Goal: Check status

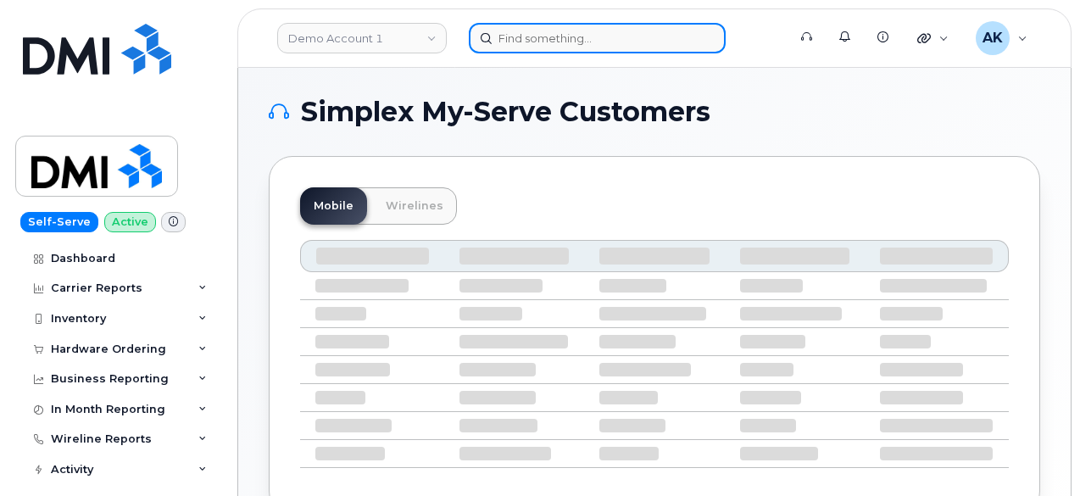
click at [563, 43] on input at bounding box center [597, 38] width 257 height 31
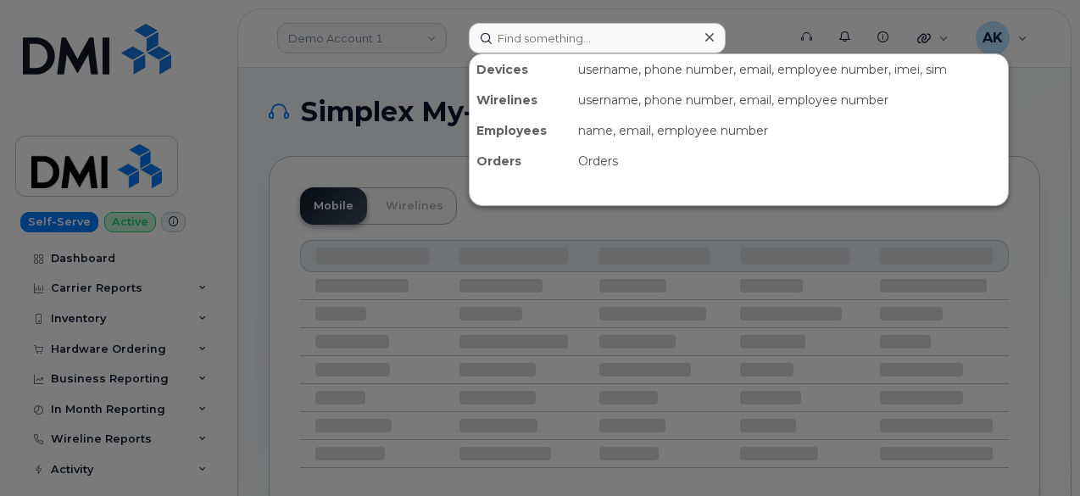
click at [626, 167] on div "Orders" at bounding box center [790, 161] width 437 height 31
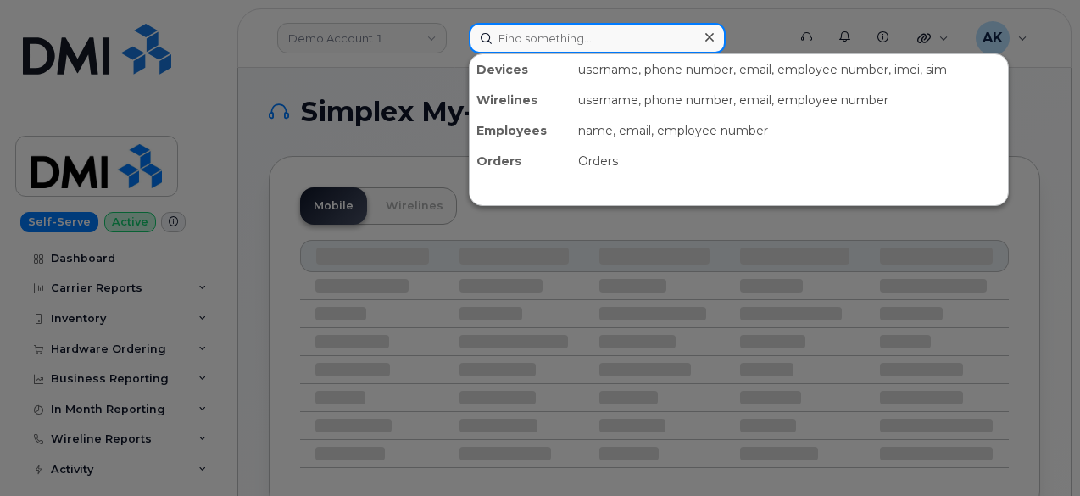
click at [582, 31] on input at bounding box center [597, 38] width 257 height 31
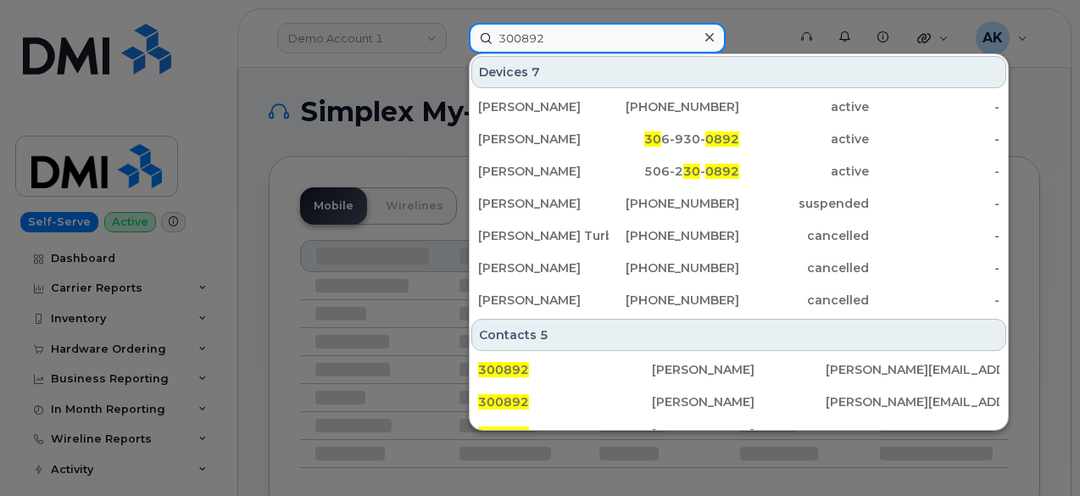
click at [582, 31] on input "300892" at bounding box center [597, 38] width 257 height 31
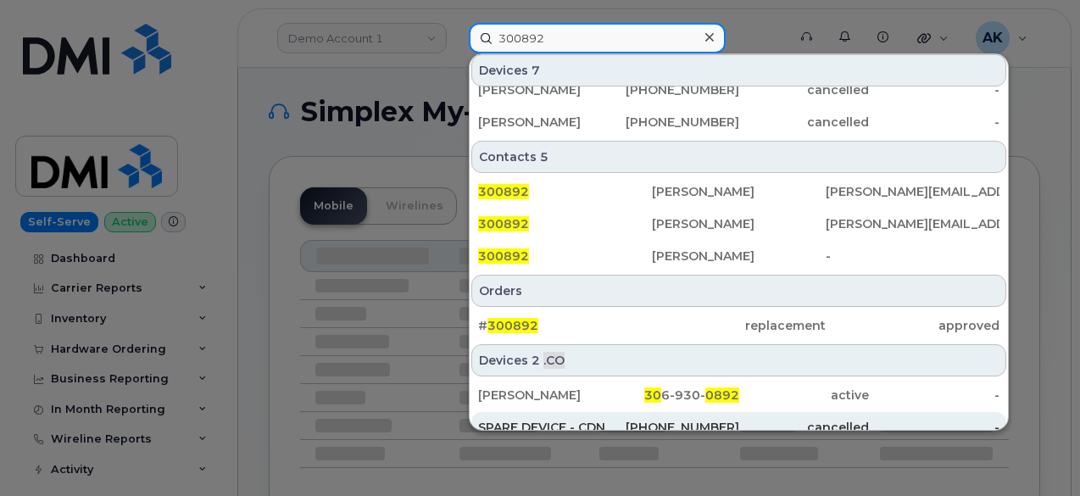
scroll to position [258, 0]
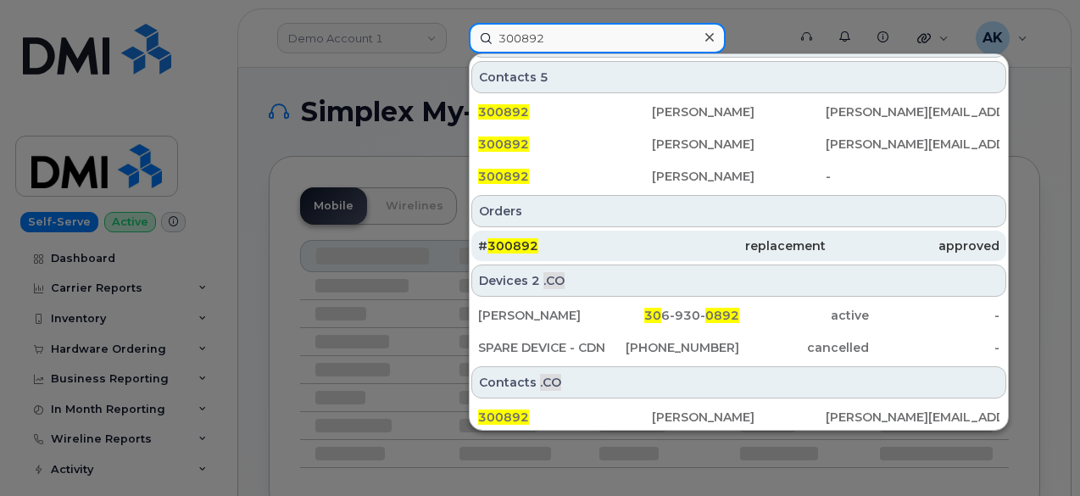
type input "300892"
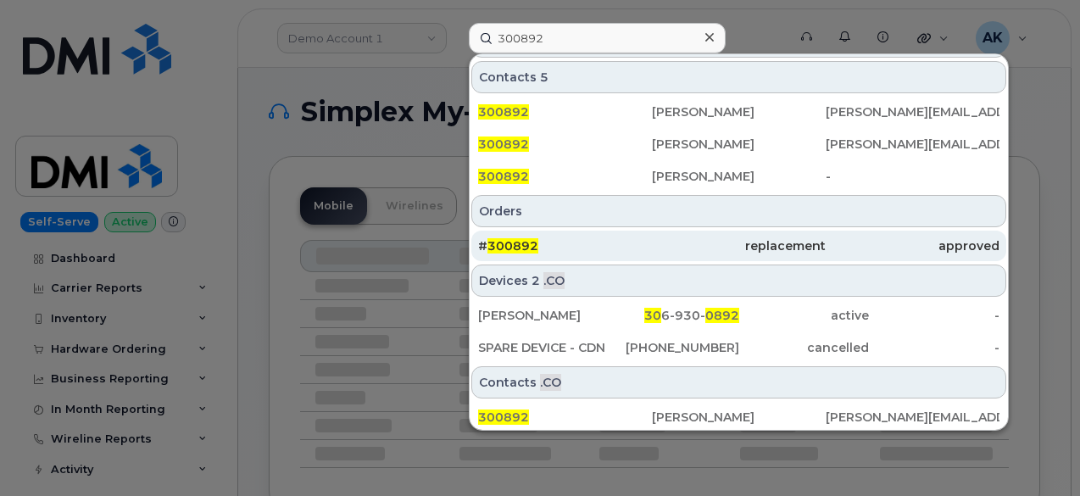
click at [507, 238] on span "300892" at bounding box center [513, 245] width 51 height 15
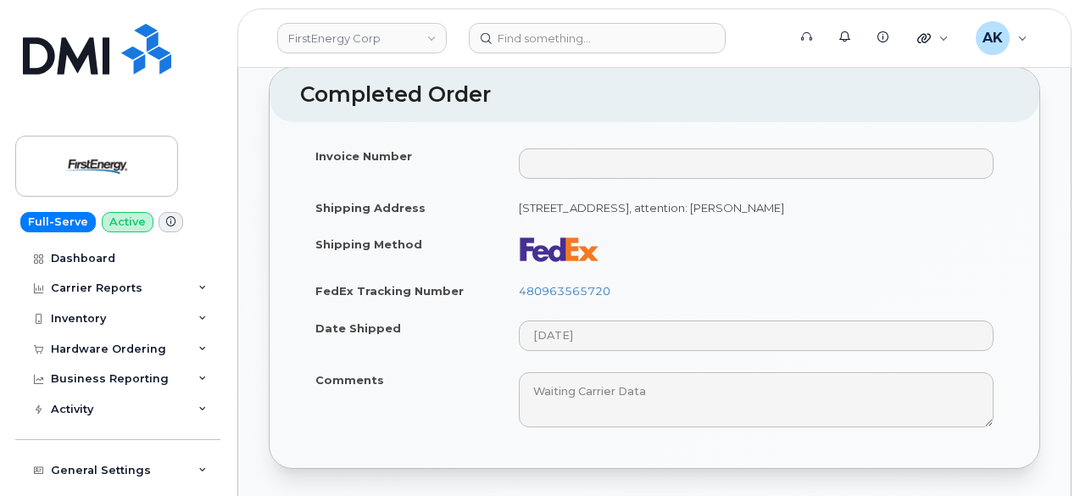
scroll to position [1102, 0]
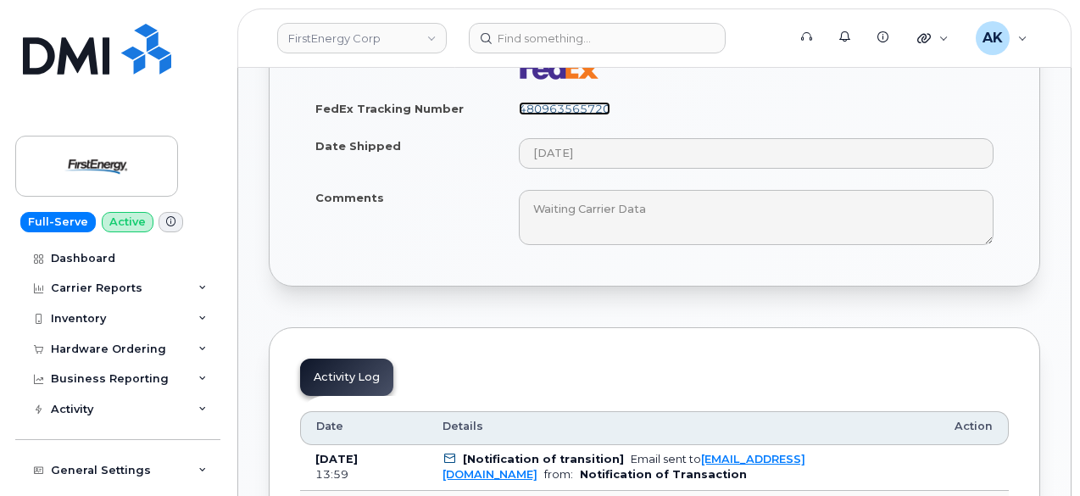
click at [566, 102] on link "480963565720" at bounding box center [565, 109] width 92 height 14
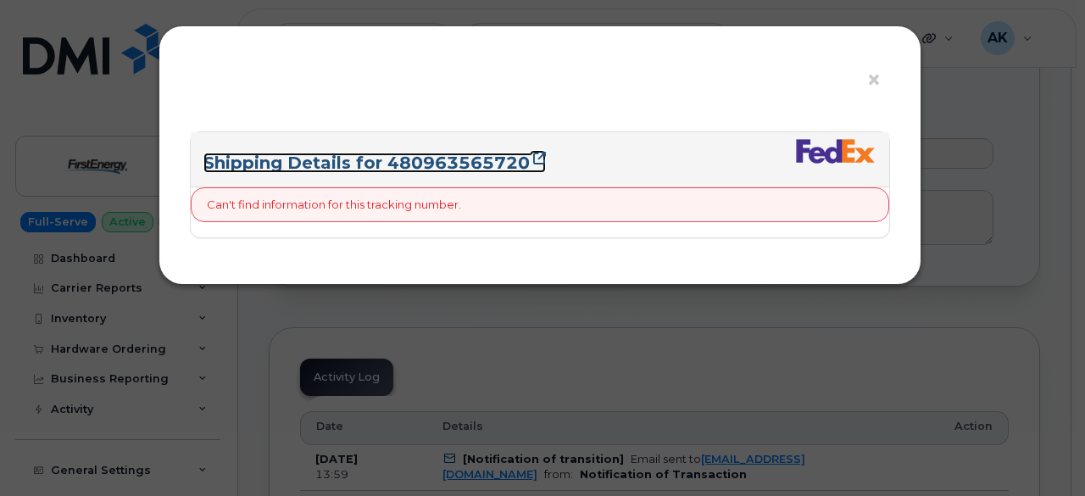
click at [456, 158] on link "Shipping Details for 480963565720" at bounding box center [375, 163] width 343 height 20
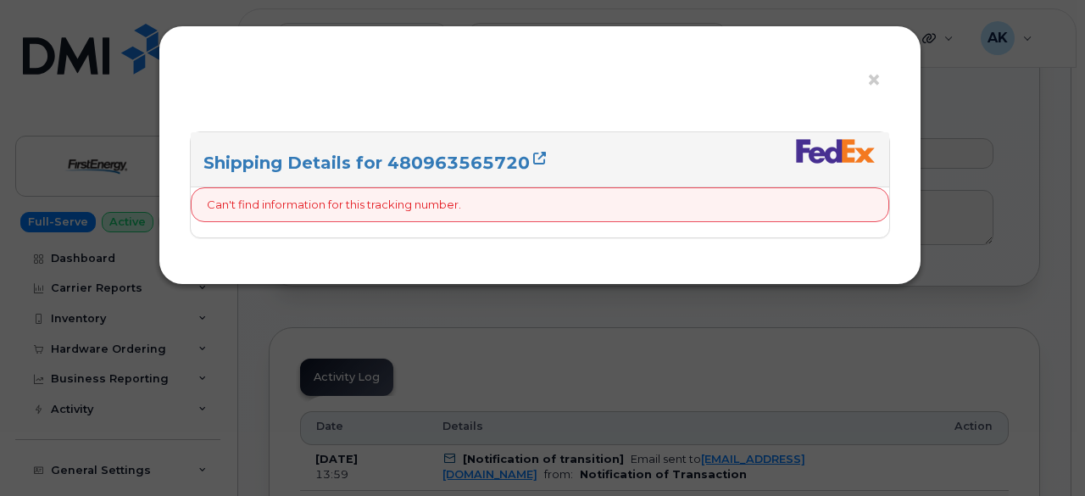
click at [812, 339] on div "× Shipping Details for 480963565720 Can't find information for this tracking nu…" at bounding box center [542, 248] width 1085 height 496
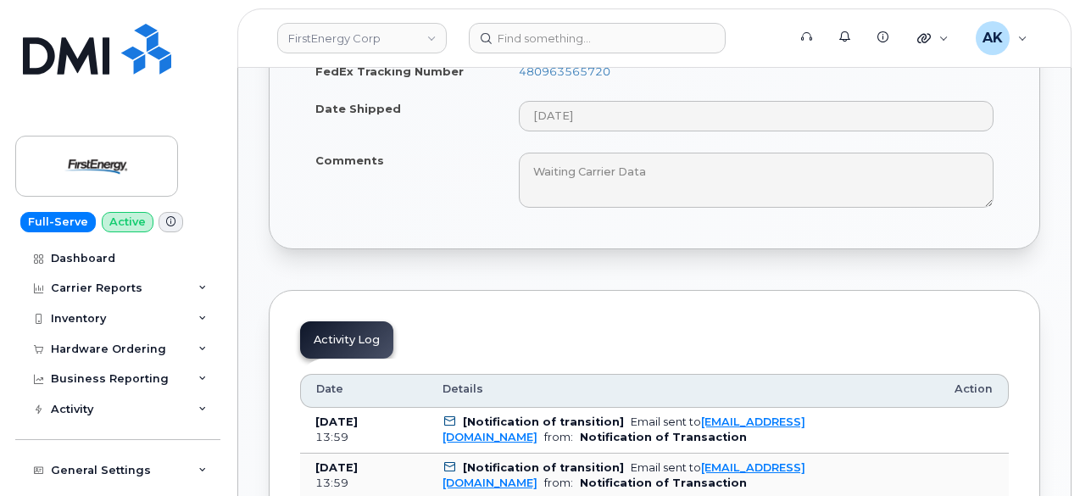
scroll to position [933, 0]
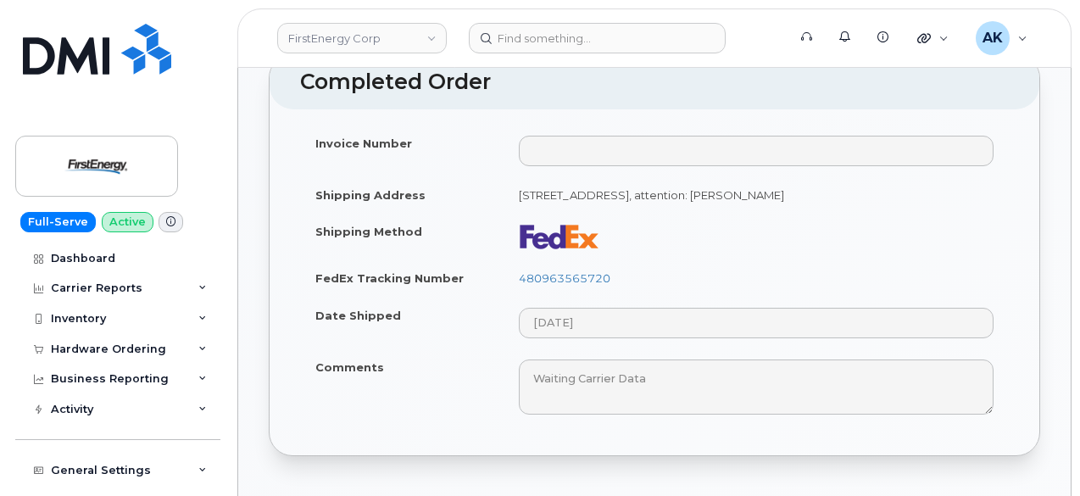
click at [277, 142] on div "Invoice Number Shipping Address [STREET_ADDRESS], attention: [PERSON_NAME] Ship…" at bounding box center [655, 282] width 770 height 347
